Goal: Information Seeking & Learning: Learn about a topic

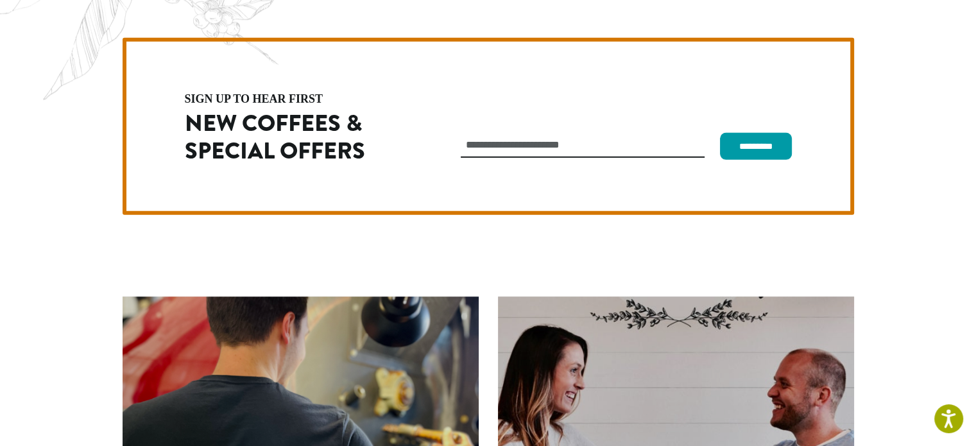
scroll to position [3626, 0]
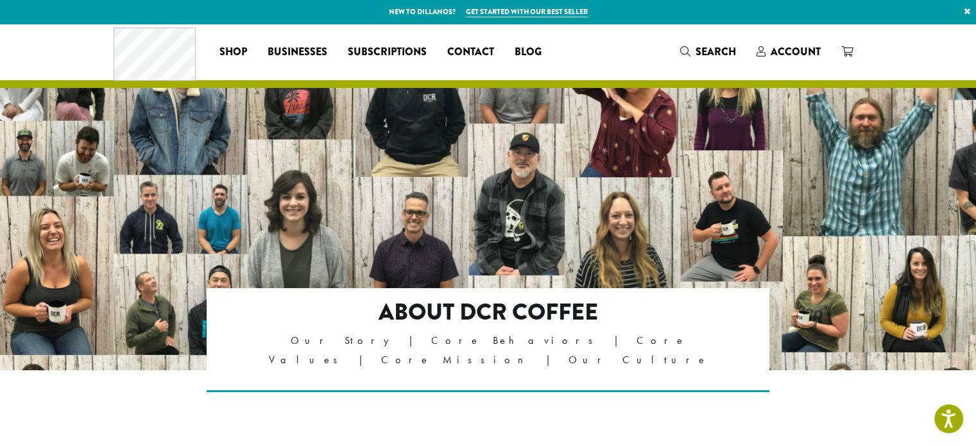
click at [383, 345] on p "Our Story | Core Behaviors | Core Values | Core Mission | Our Culture" at bounding box center [488, 350] width 453 height 39
click at [372, 345] on p "Our Story | Core Behaviors | Core Values | Core Mission | Our Culture" at bounding box center [488, 350] width 453 height 39
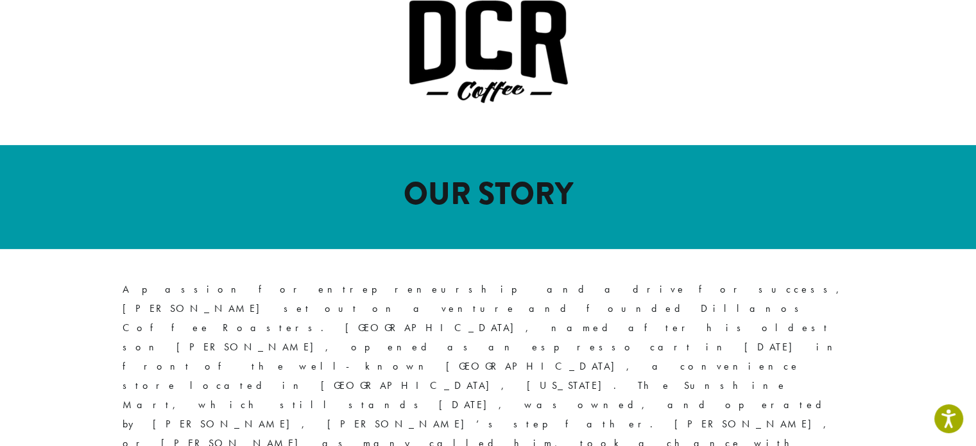
scroll to position [578, 0]
